Goal: Obtain resource: Obtain resource

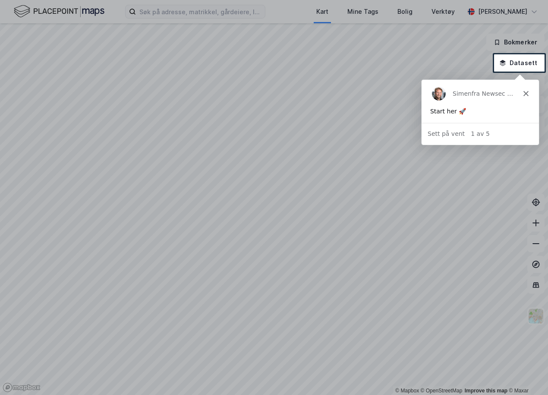
click at [525, 91] on icon "Lukk" at bounding box center [525, 93] width 5 height 5
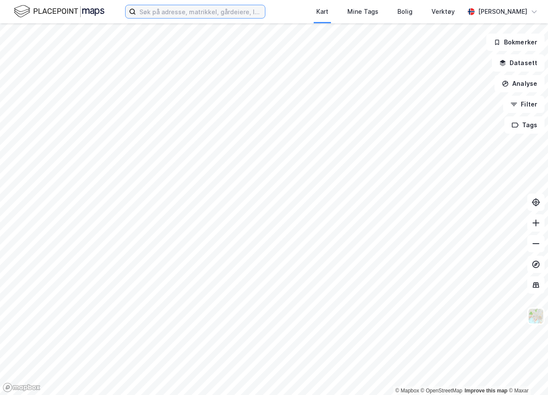
click at [214, 15] on input at bounding box center [200, 11] width 129 height 13
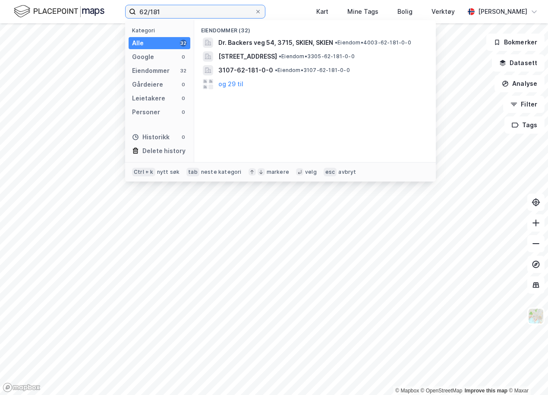
click at [215, 14] on input "62/181" at bounding box center [195, 11] width 119 height 13
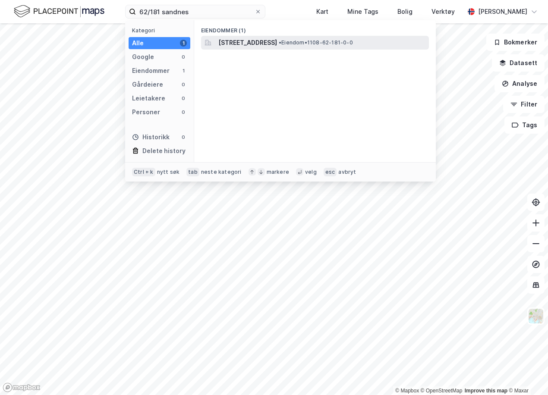
click at [251, 41] on span "[STREET_ADDRESS]" at bounding box center [247, 43] width 59 height 10
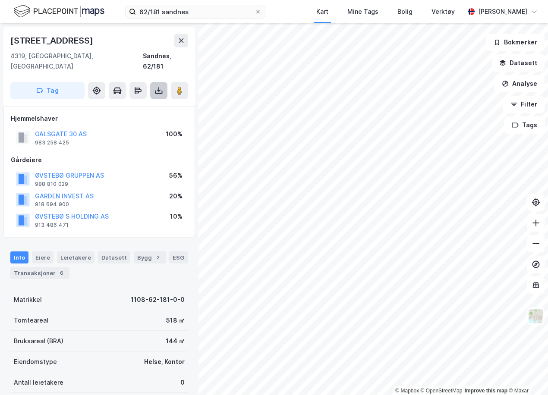
click at [158, 86] on icon at bounding box center [158, 90] width 9 height 9
click at [159, 101] on div "Last ned grunnbok" at bounding box center [121, 108] width 92 height 14
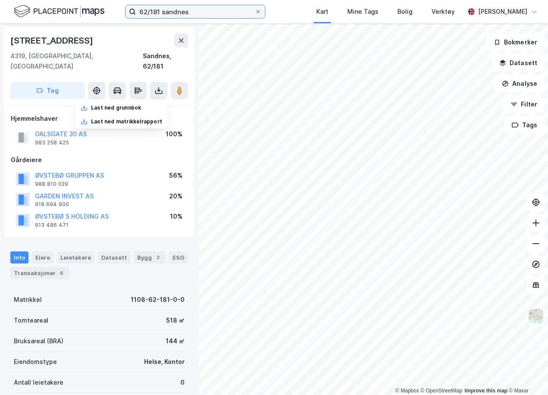
click at [157, 13] on input "62/181 sandnes" at bounding box center [195, 11] width 119 height 13
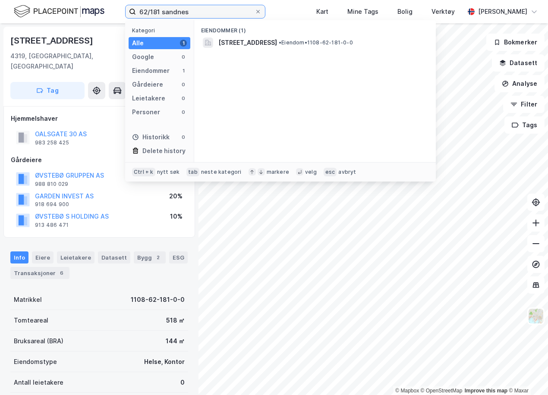
click at [157, 13] on input "62/181 sandnes" at bounding box center [195, 11] width 119 height 13
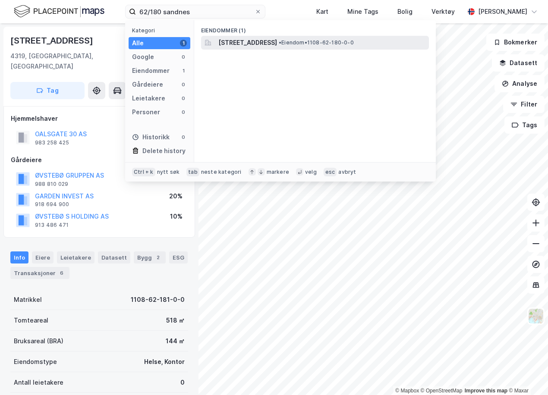
click at [249, 47] on span "[STREET_ADDRESS]" at bounding box center [247, 43] width 59 height 10
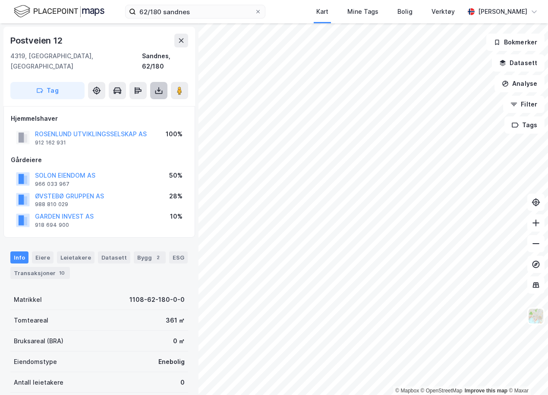
click at [154, 82] on button at bounding box center [158, 90] width 17 height 17
click at [155, 101] on div "Last ned grunnbok" at bounding box center [121, 108] width 92 height 14
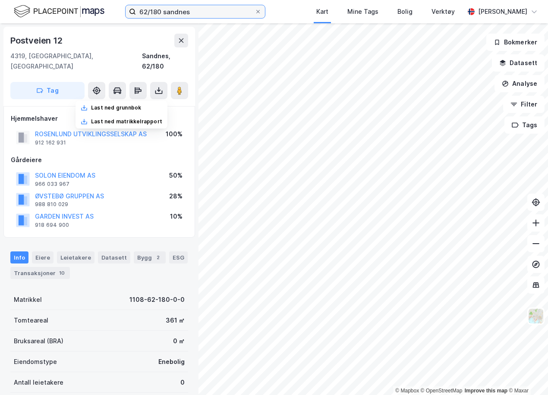
click at [154, 11] on input "62/180 sandnes" at bounding box center [195, 11] width 119 height 13
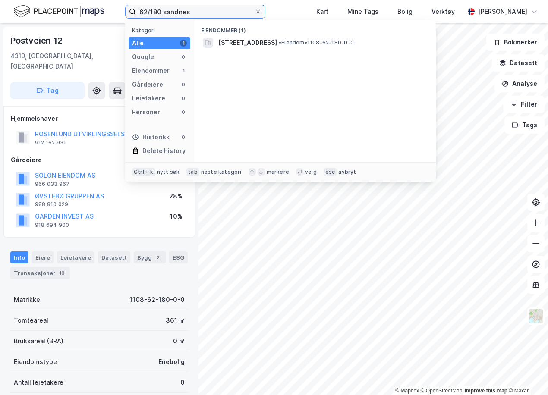
click at [156, 13] on input "62/180 sandnes" at bounding box center [195, 11] width 119 height 13
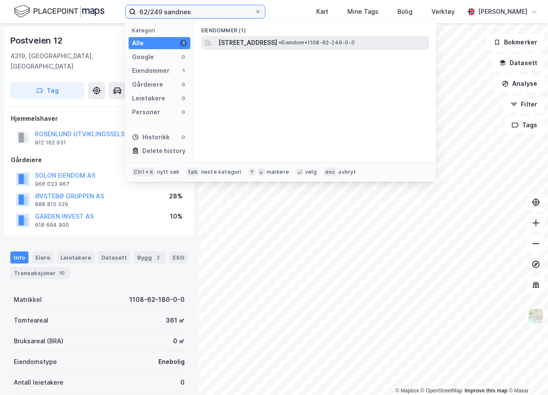
type input "62/249 sandnes"
click at [261, 43] on span "[STREET_ADDRESS]" at bounding box center [247, 43] width 59 height 10
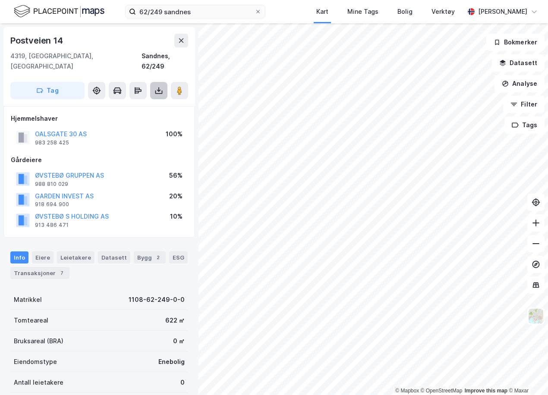
click at [158, 86] on icon at bounding box center [158, 90] width 9 height 9
click at [146, 101] on div "Last ned grunnbok" at bounding box center [121, 108] width 92 height 14
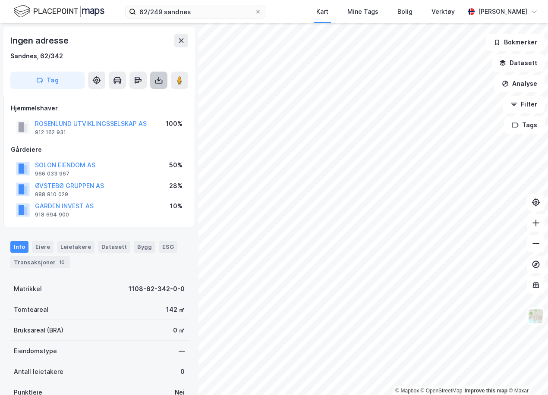
click at [160, 78] on icon at bounding box center [158, 80] width 9 height 9
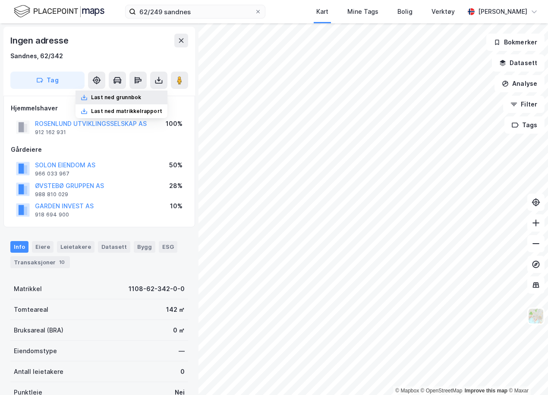
click at [150, 94] on div "Last ned grunnbok" at bounding box center [121, 98] width 92 height 14
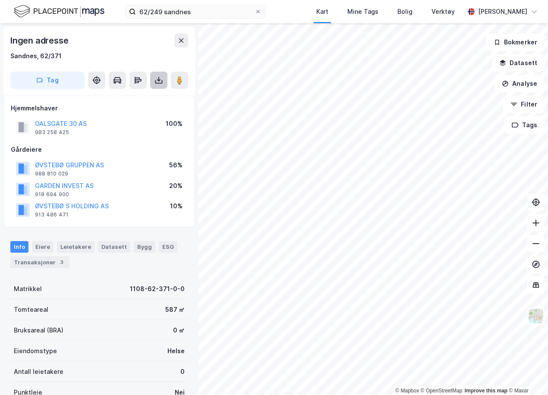
click at [160, 86] on button at bounding box center [158, 80] width 17 height 17
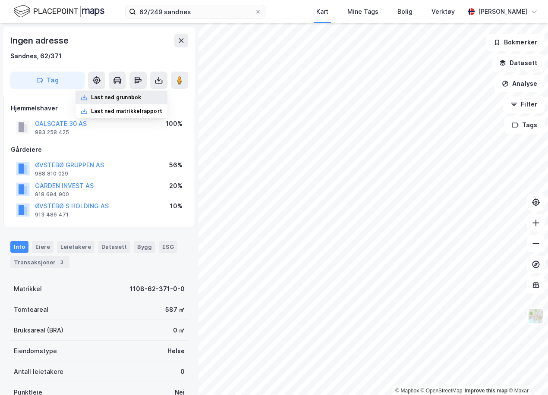
click at [161, 97] on div "Last ned grunnbok" at bounding box center [121, 98] width 92 height 14
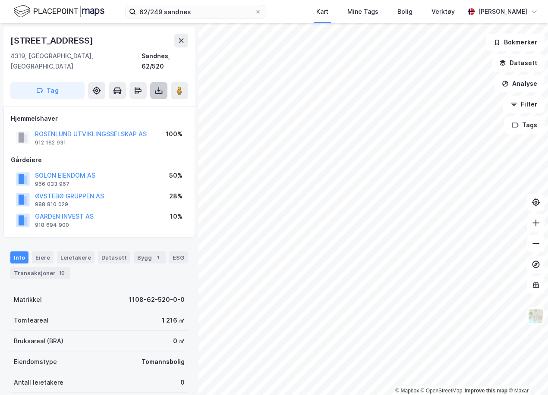
click at [157, 86] on icon at bounding box center [158, 90] width 9 height 9
click at [153, 101] on div "Last ned grunnbok" at bounding box center [121, 108] width 92 height 14
click at [160, 91] on icon at bounding box center [158, 92] width 7 height 3
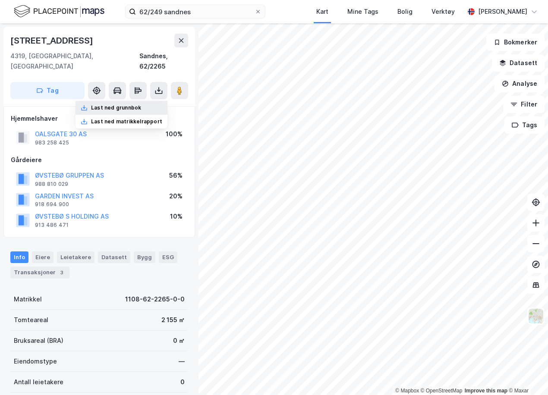
click at [146, 101] on div "Last ned grunnbok" at bounding box center [121, 108] width 92 height 14
